Goal: Task Accomplishment & Management: Manage account settings

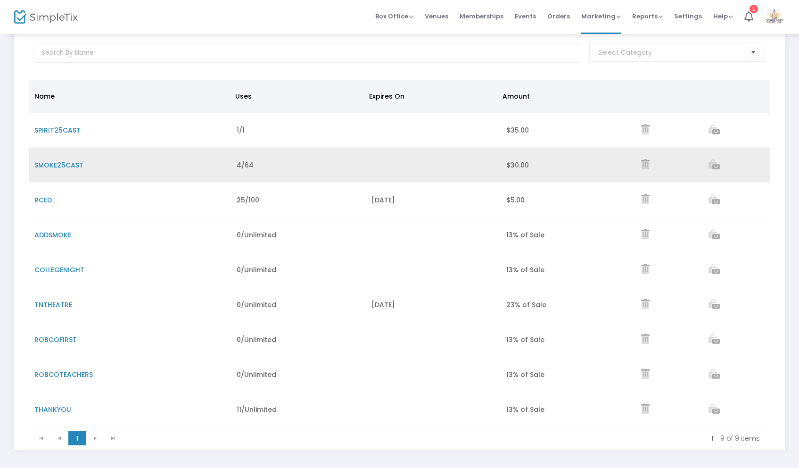
scroll to position [55, 0]
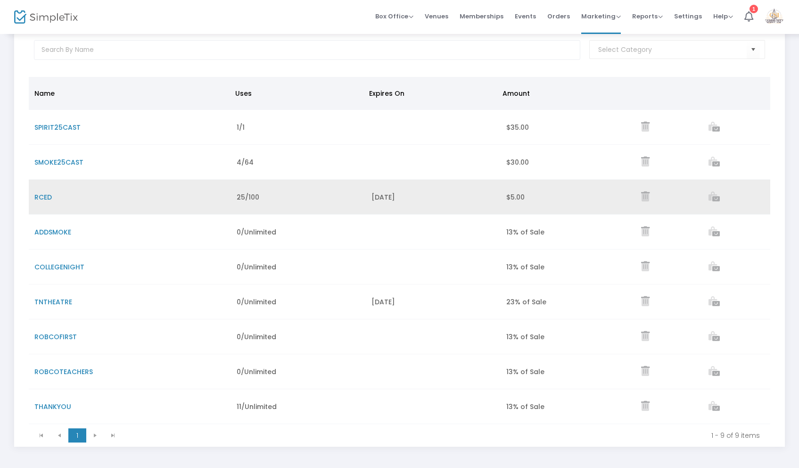
drag, startPoint x: 266, startPoint y: 198, endPoint x: 221, endPoint y: 198, distance: 45.3
click at [221, 198] on tr "RCED 25/100 [DATE] $5.00" at bounding box center [400, 197] width 742 height 35
click at [220, 198] on td "RCED" at bounding box center [130, 197] width 202 height 35
drag, startPoint x: 261, startPoint y: 198, endPoint x: 231, endPoint y: 198, distance: 30.2
click at [231, 198] on td "25/100" at bounding box center [298, 197] width 135 height 35
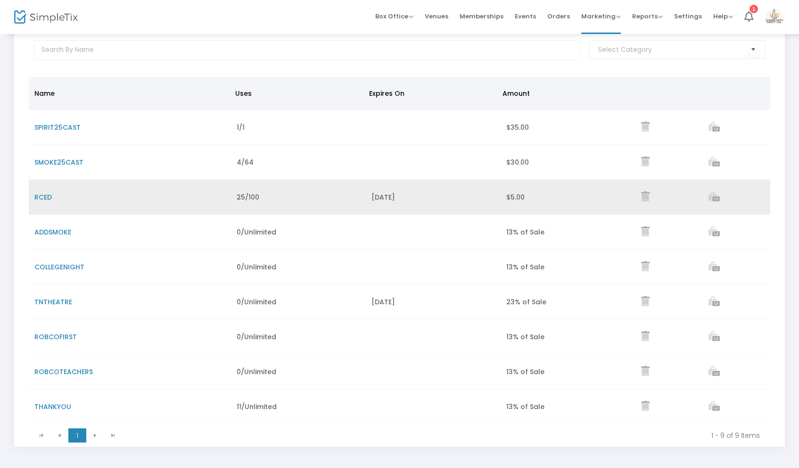
click at [230, 198] on td "RCED" at bounding box center [130, 197] width 202 height 35
drag, startPoint x: 236, startPoint y: 193, endPoint x: 296, endPoint y: 204, distance: 60.8
click at [296, 204] on td "25/100" at bounding box center [298, 197] width 135 height 35
click at [295, 203] on td "25/100" at bounding box center [298, 197] width 135 height 35
drag, startPoint x: 272, startPoint y: 198, endPoint x: 217, endPoint y: 197, distance: 54.7
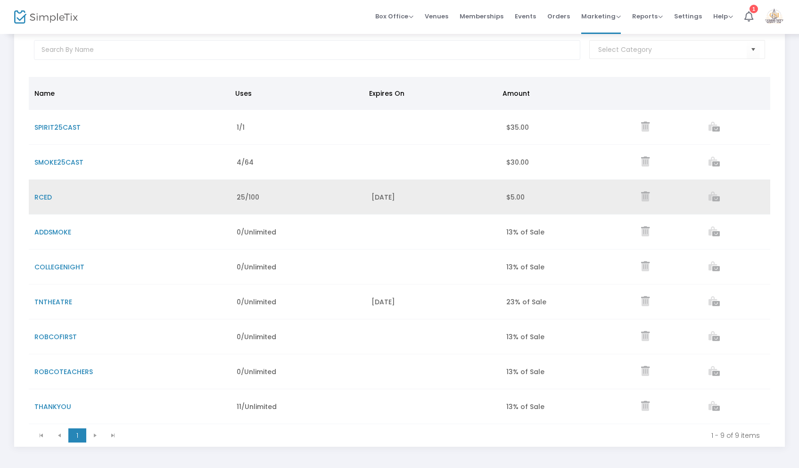
click at [217, 197] on tr "RCED 25/100 [DATE] $5.00" at bounding box center [400, 197] width 742 height 35
click at [217, 197] on td "RCED" at bounding box center [130, 197] width 202 height 35
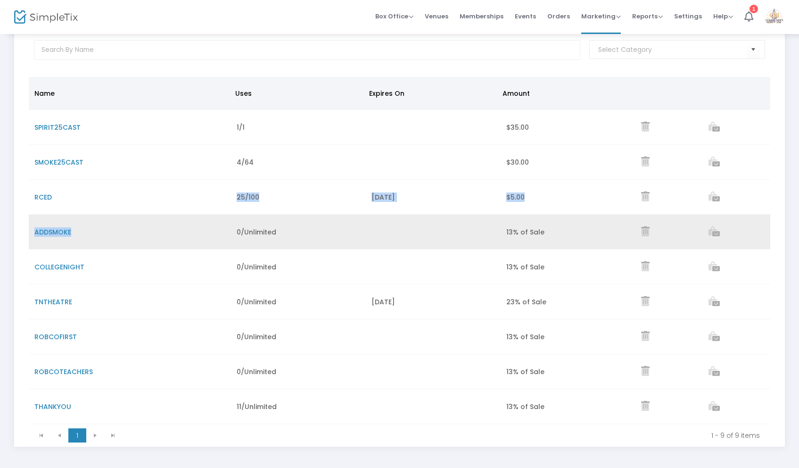
drag, startPoint x: 230, startPoint y: 200, endPoint x: 293, endPoint y: 216, distance: 65.3
click at [293, 216] on tbody "SPIRIT25CAST 1/1 $35.00 SMOKE25CAST 4/64 $30.00 RCED 25/100 [DATE] $5.00 ADDSMO…" at bounding box center [400, 267] width 742 height 314
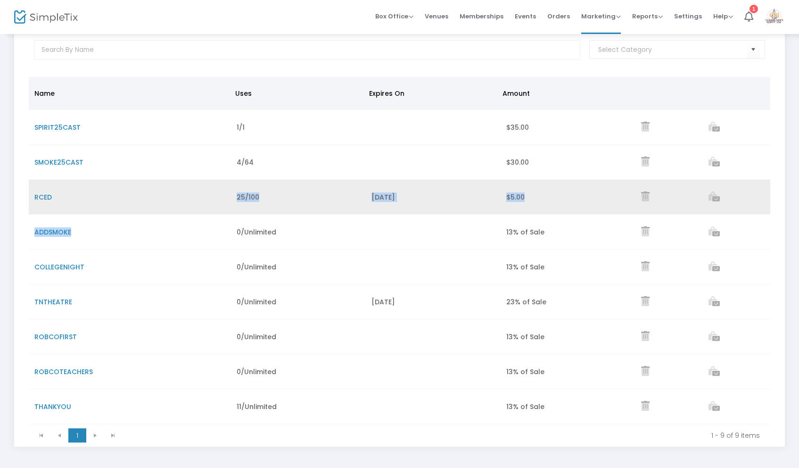
click at [276, 201] on td "25/100" at bounding box center [298, 197] width 135 height 35
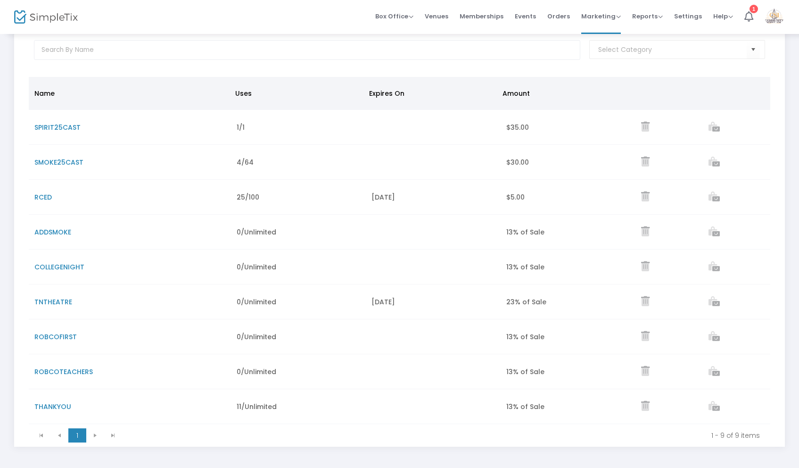
drag, startPoint x: 280, startPoint y: 203, endPoint x: 28, endPoint y: 120, distance: 264.6
click at [28, 120] on kendo-grid "Name Uses Expires On Amount SPIRIT25CAST 1/1 $35.00 SMOKE25CAST 4/64 $30.00 RCE…" at bounding box center [399, 261] width 743 height 370
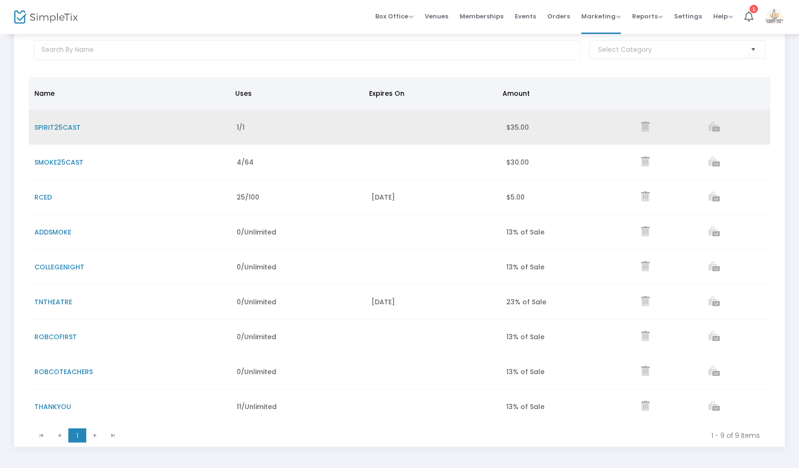
click at [32, 114] on td "SPIRIT25CAST" at bounding box center [130, 127] width 202 height 35
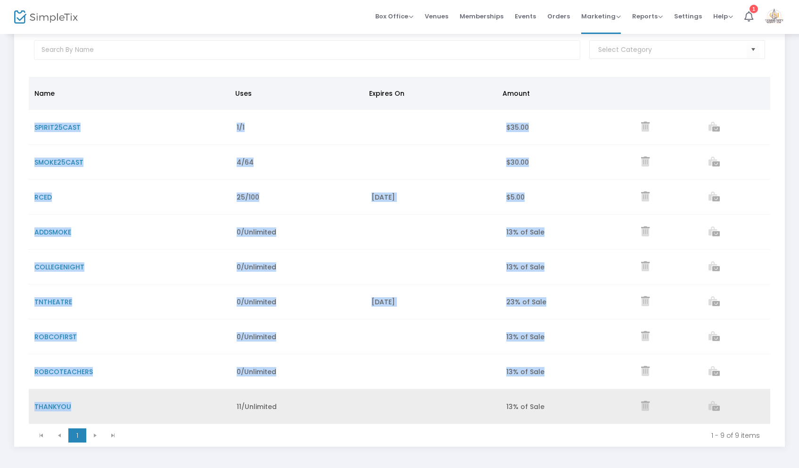
drag, startPoint x: 33, startPoint y: 115, endPoint x: 218, endPoint y: 407, distance: 345.8
click at [218, 408] on tbody "SPIRIT25CAST 1/1 $35.00 SMOKE25CAST 4/64 $30.00 RCED 25/100 [DATE] $5.00 ADDSMO…" at bounding box center [400, 267] width 742 height 314
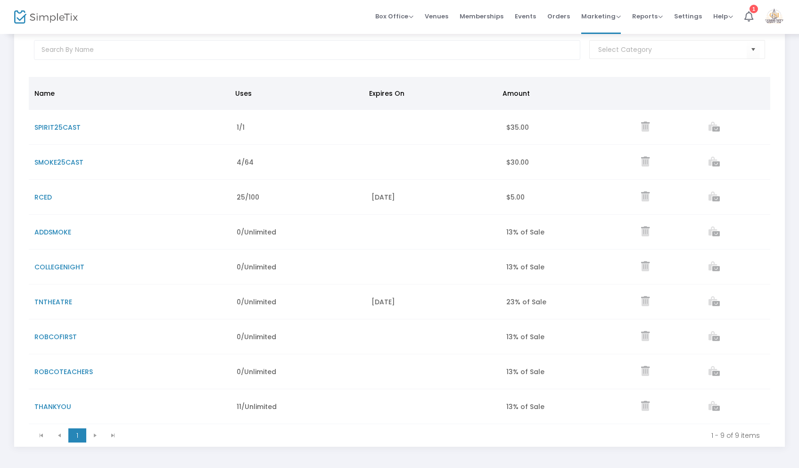
click at [351, 63] on div at bounding box center [399, 50] width 771 height 53
